Goal: Navigation & Orientation: Go to known website

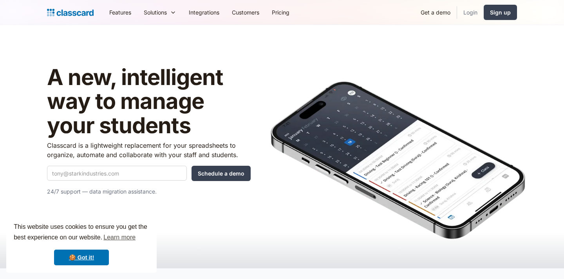
click at [472, 13] on link "Login" at bounding box center [470, 13] width 27 height 18
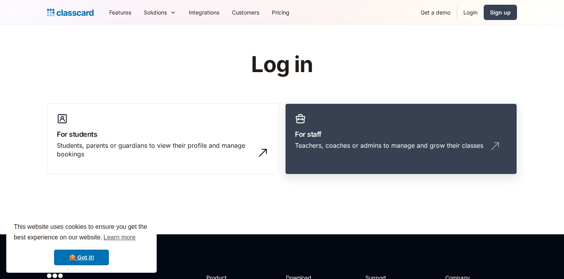
click at [330, 154] on div "Teachers, coaches or admins to manage and grow their classes" at bounding box center [401, 148] width 212 height 15
